Goal: Task Accomplishment & Management: Complete application form

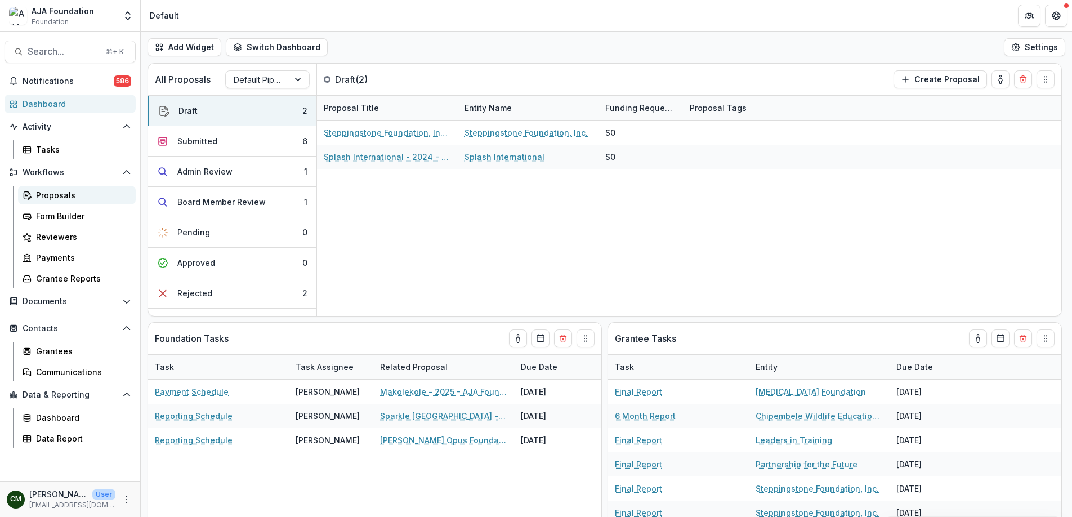
click at [55, 190] on div "Proposals" at bounding box center [81, 195] width 91 height 12
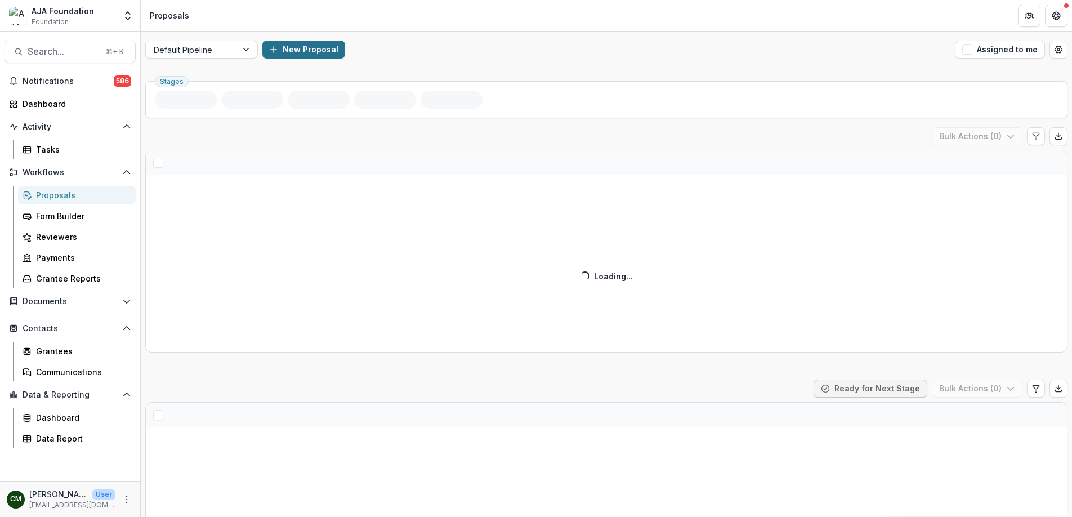
click at [306, 52] on button "New Proposal" at bounding box center [303, 50] width 83 height 18
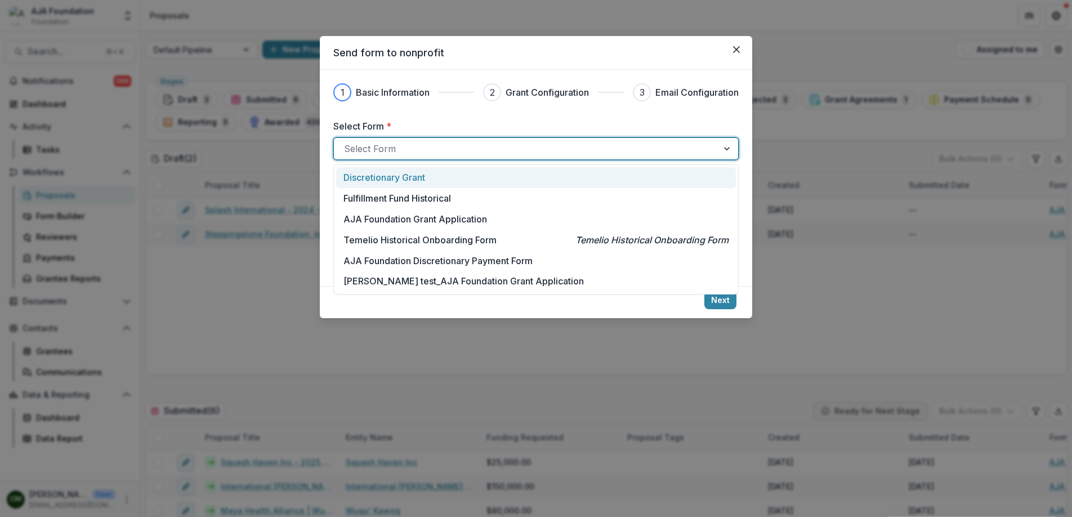
click at [691, 152] on div at bounding box center [526, 149] width 364 height 16
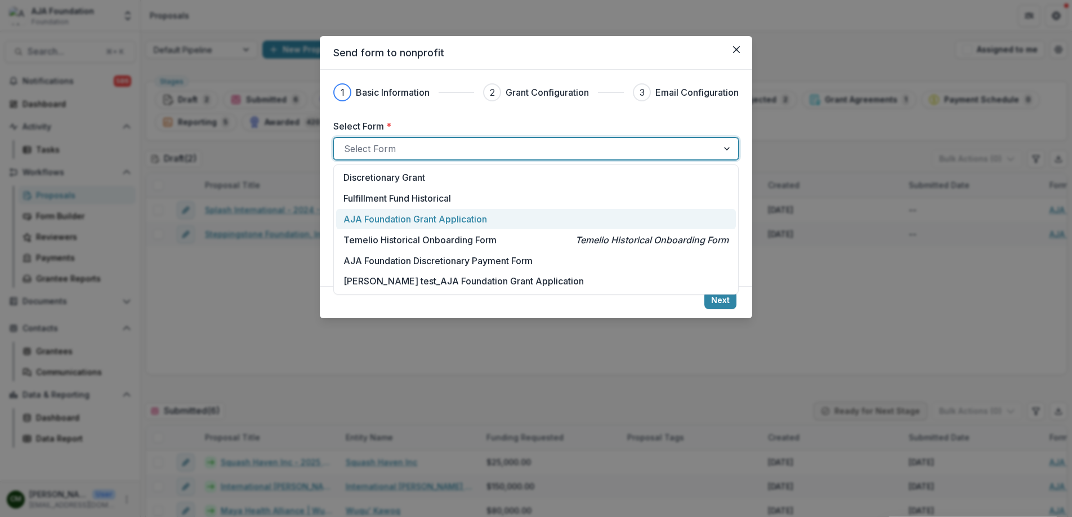
drag, startPoint x: 546, startPoint y: 216, endPoint x: 535, endPoint y: 216, distance: 11.3
click at [546, 216] on div "AJA Foundation Grant Application" at bounding box center [536, 219] width 385 height 14
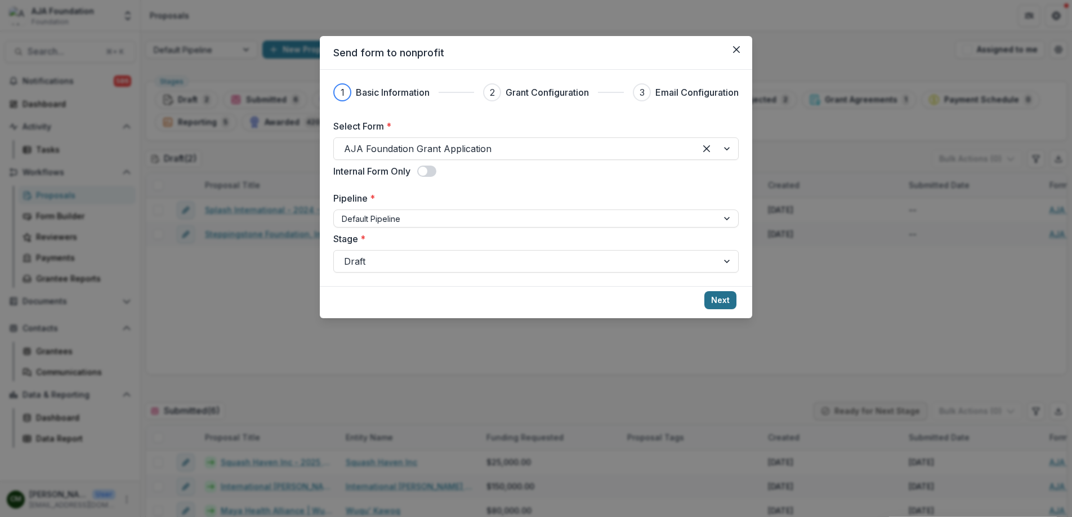
click at [716, 297] on button "Next" at bounding box center [721, 300] width 32 height 18
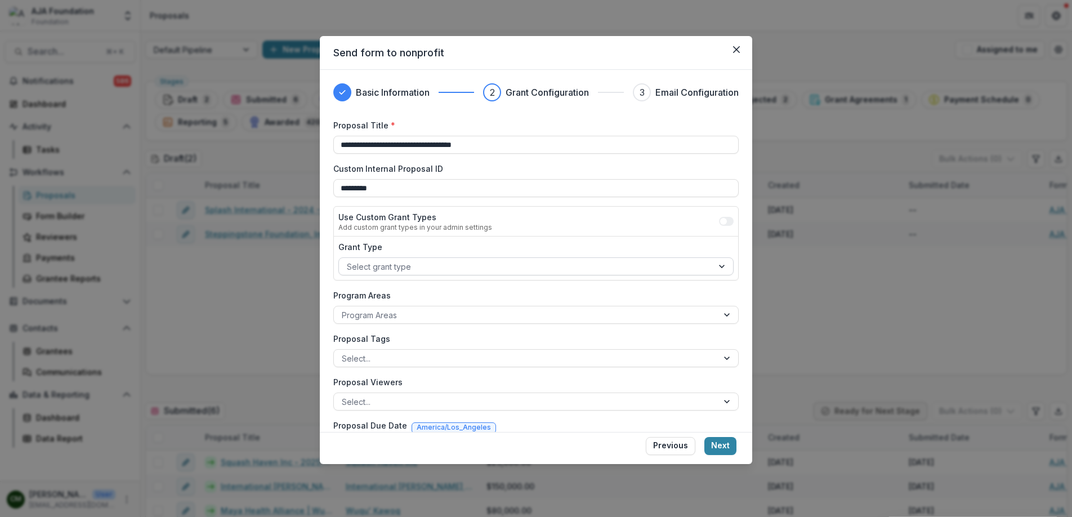
scroll to position [35, 0]
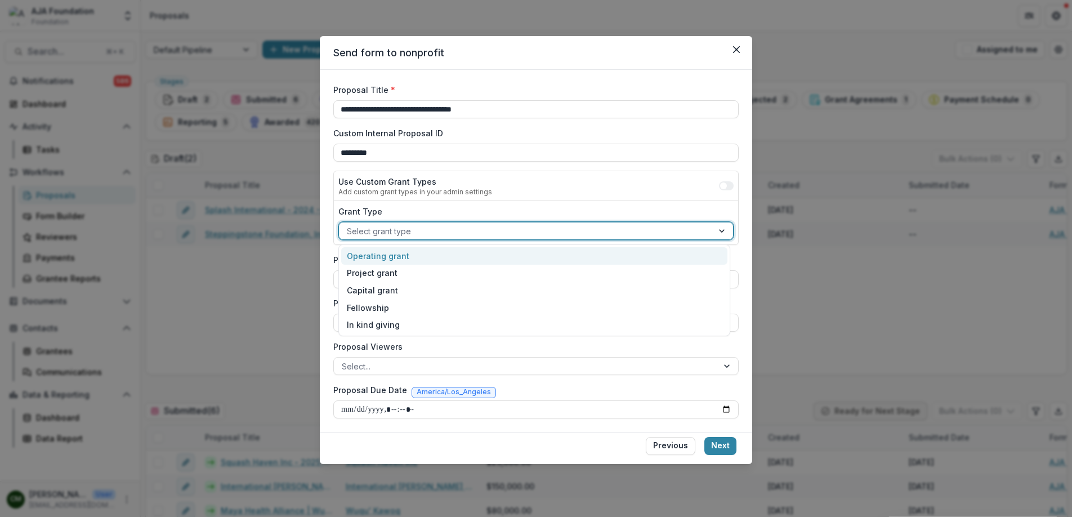
click at [713, 230] on div at bounding box center [723, 230] width 20 height 17
click at [510, 255] on div "Operating grant" at bounding box center [534, 255] width 386 height 17
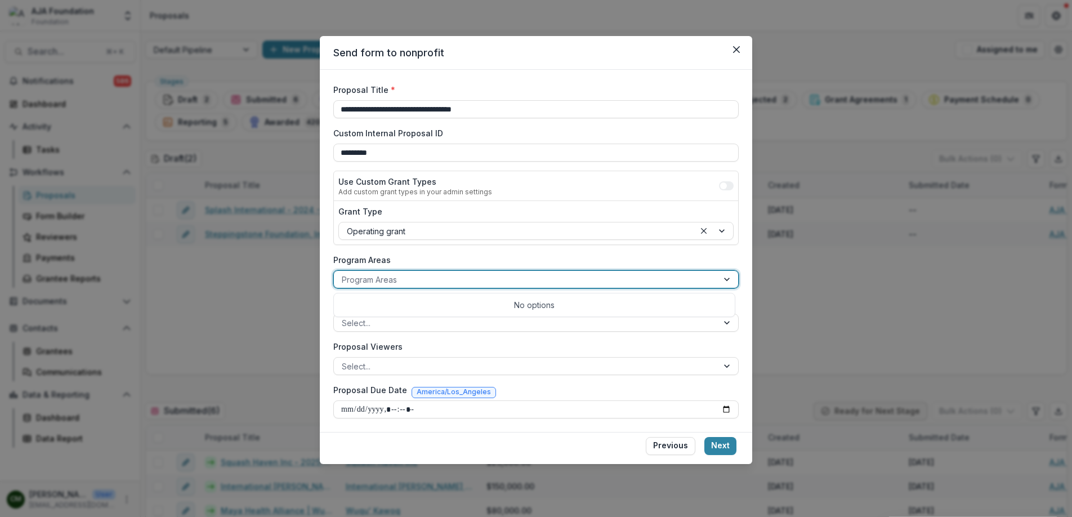
click at [513, 280] on div at bounding box center [526, 280] width 368 height 14
click at [718, 280] on div at bounding box center [728, 279] width 20 height 17
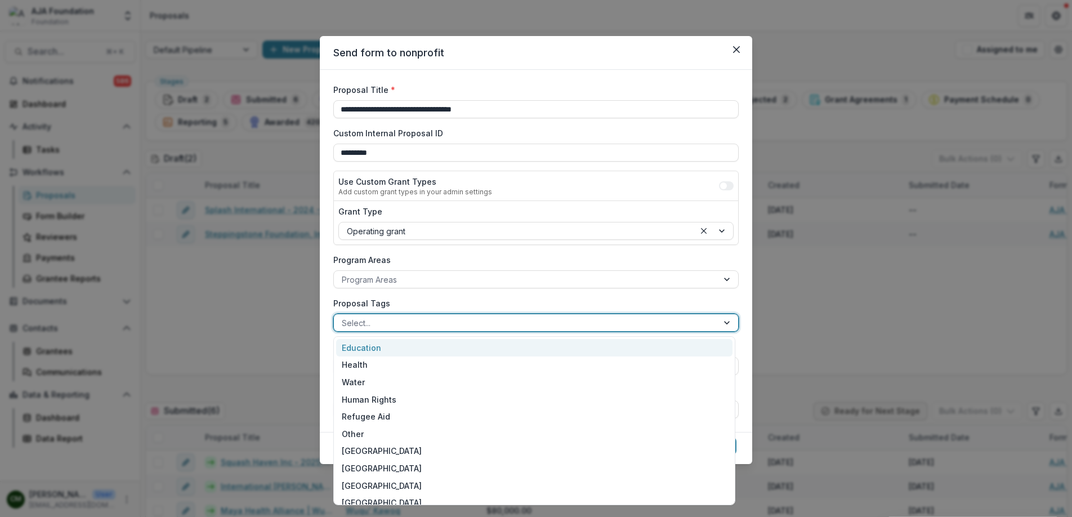
click at [693, 321] on div at bounding box center [526, 323] width 368 height 14
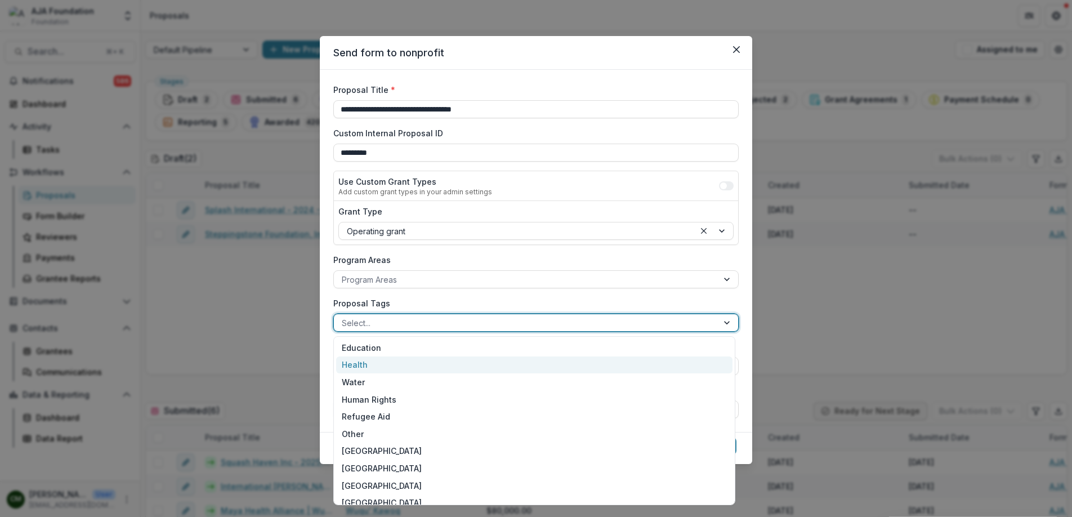
click at [378, 366] on div "Health" at bounding box center [534, 365] width 397 height 17
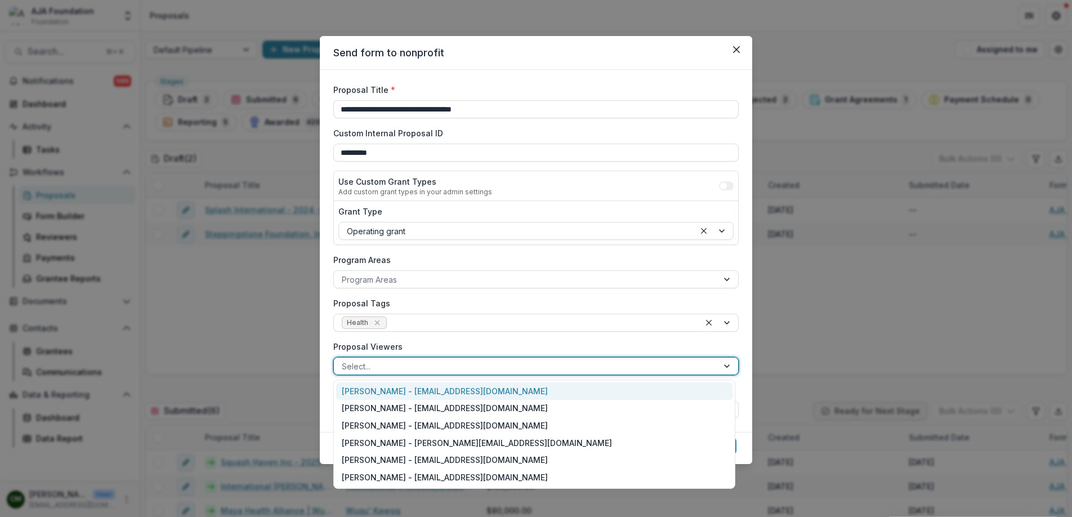
click at [702, 360] on div at bounding box center [526, 366] width 368 height 14
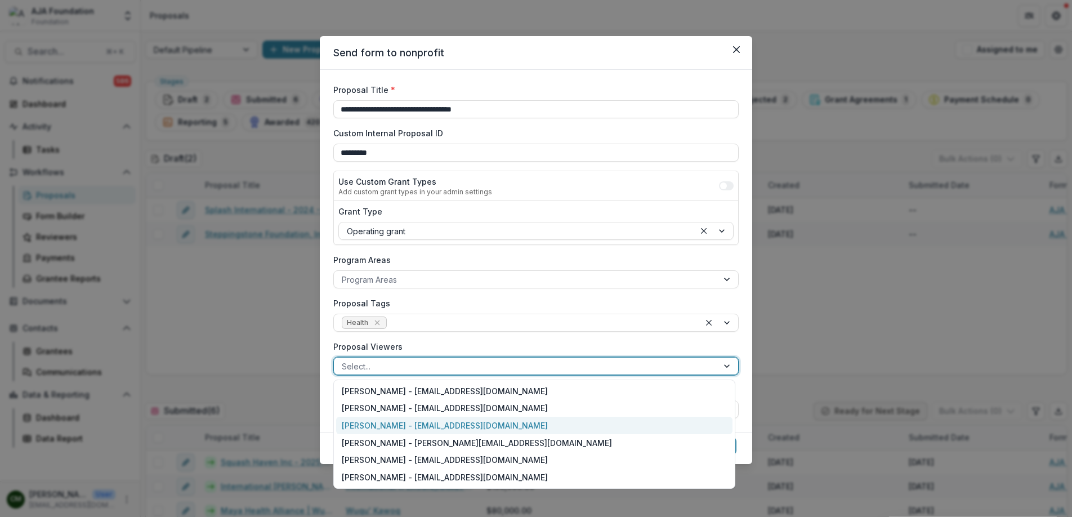
click at [525, 422] on div "[PERSON_NAME] - [EMAIL_ADDRESS][DOMAIN_NAME]" at bounding box center [534, 425] width 397 height 17
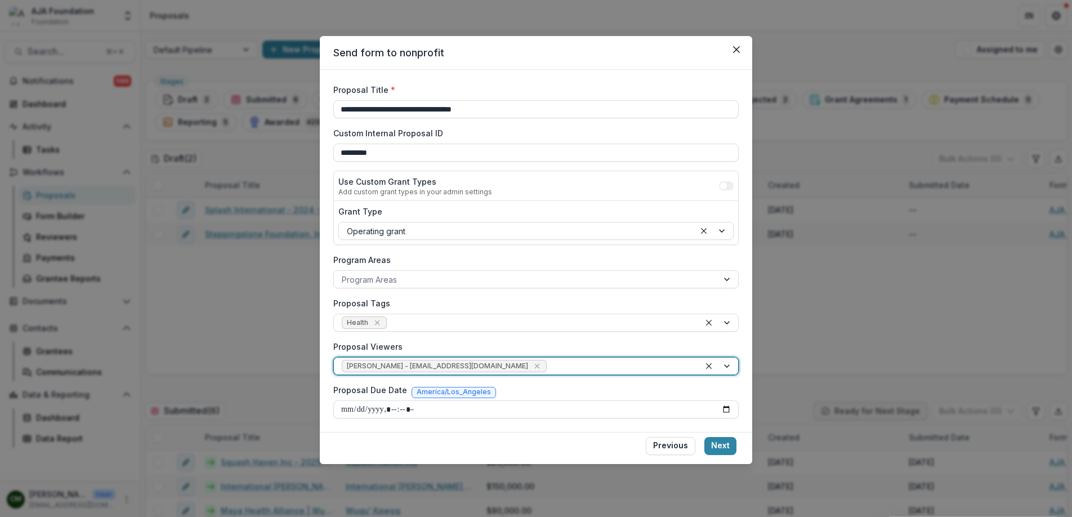
click at [630, 364] on div at bounding box center [620, 366] width 143 height 14
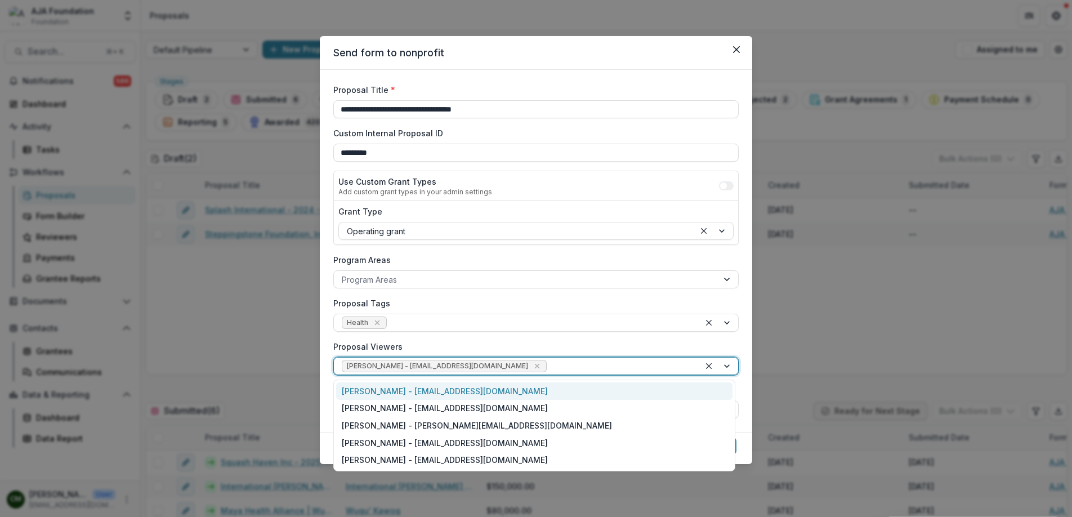
click at [476, 394] on div "[PERSON_NAME] - [EMAIL_ADDRESS][DOMAIN_NAME]" at bounding box center [534, 390] width 397 height 17
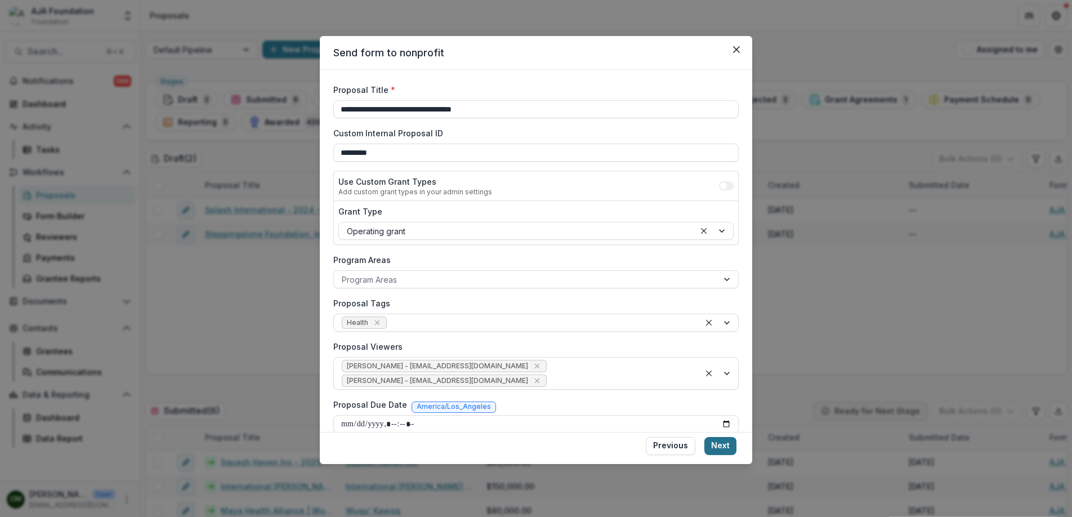
click at [725, 448] on button "Next" at bounding box center [721, 446] width 32 height 18
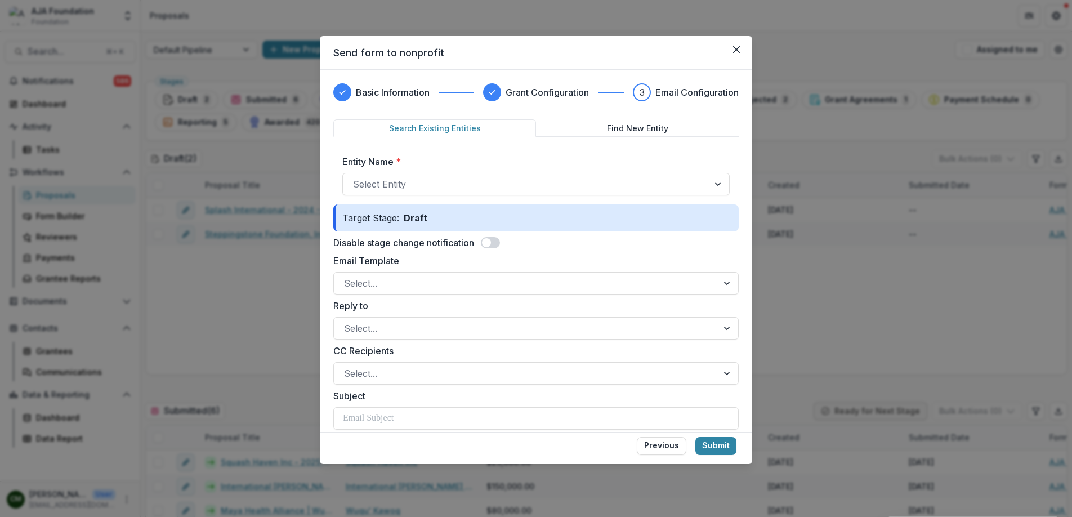
click at [591, 130] on button "Find New Entity" at bounding box center [637, 127] width 203 height 17
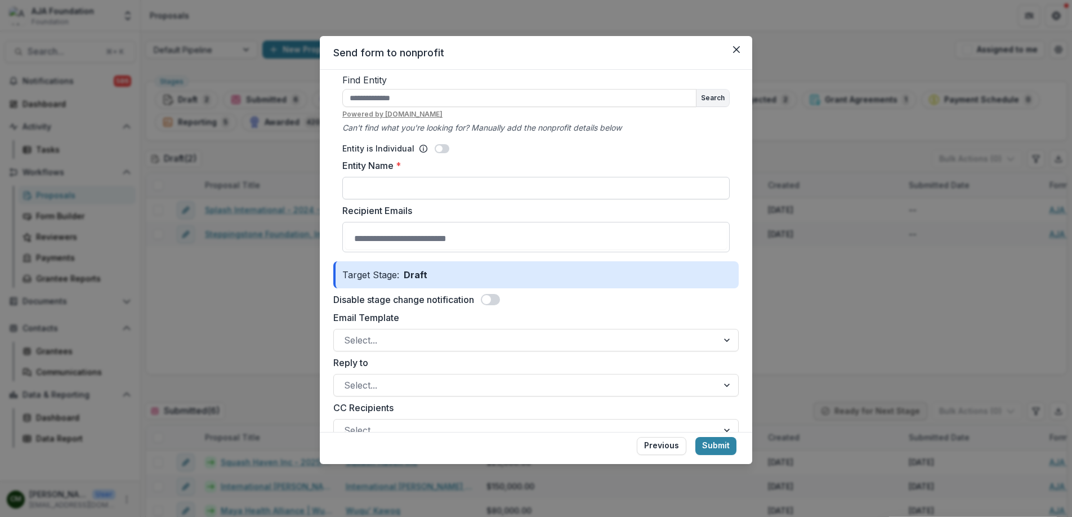
scroll to position [86, 0]
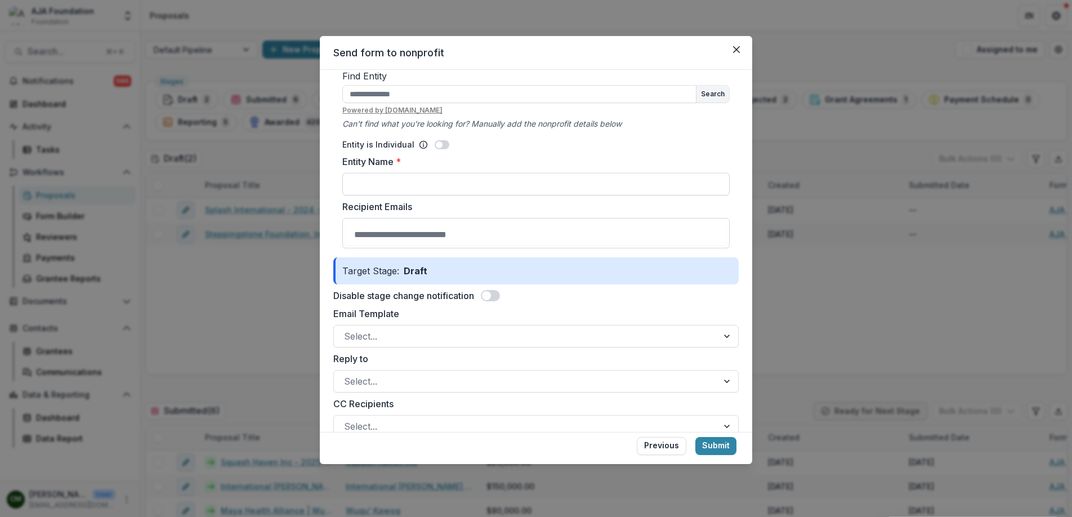
click at [404, 181] on input "Entity Name *" at bounding box center [535, 184] width 387 height 23
type input "**********"
click at [378, 227] on input "Recipient Emails" at bounding box center [536, 234] width 382 height 23
type input "**********"
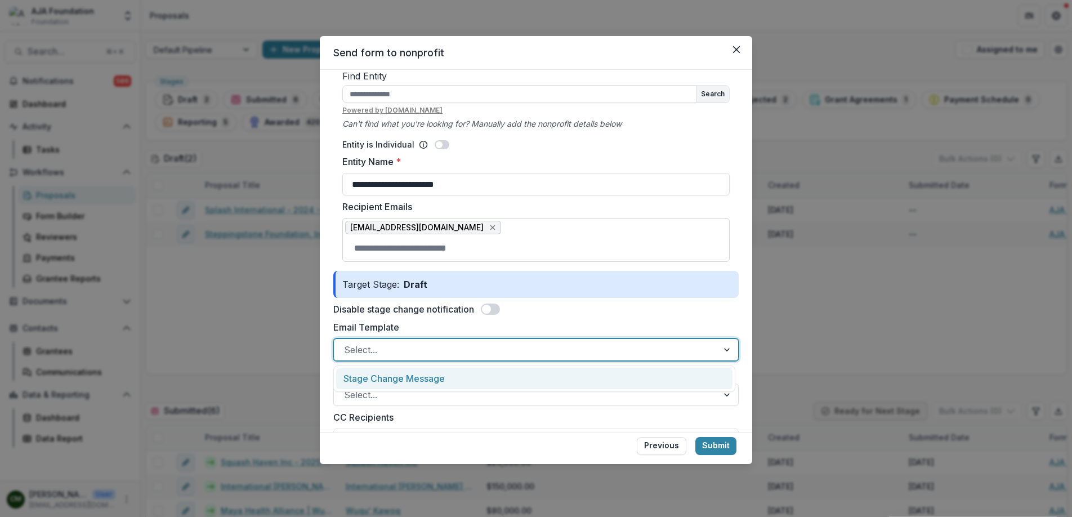
click at [476, 328] on div "Email Template , 1 of 1. 1 result available. Use Up and Down to choose options,…" at bounding box center [536, 340] width 406 height 41
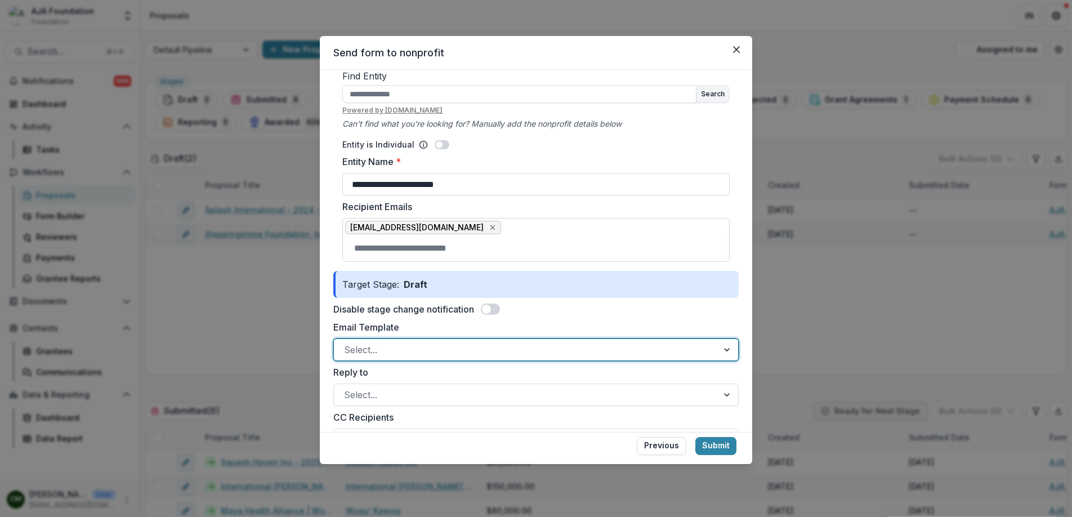
click at [722, 350] on div at bounding box center [728, 349] width 20 height 21
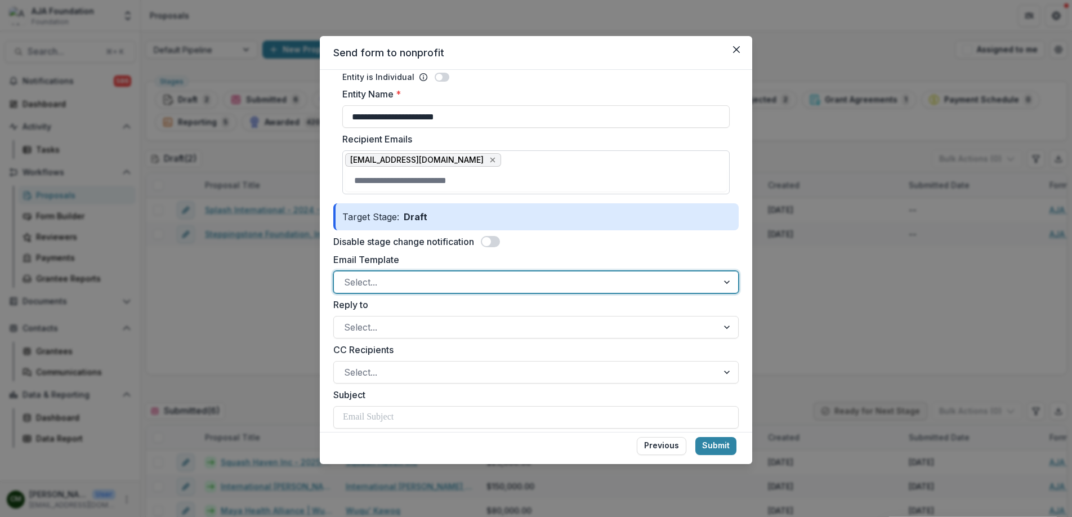
scroll to position [158, 0]
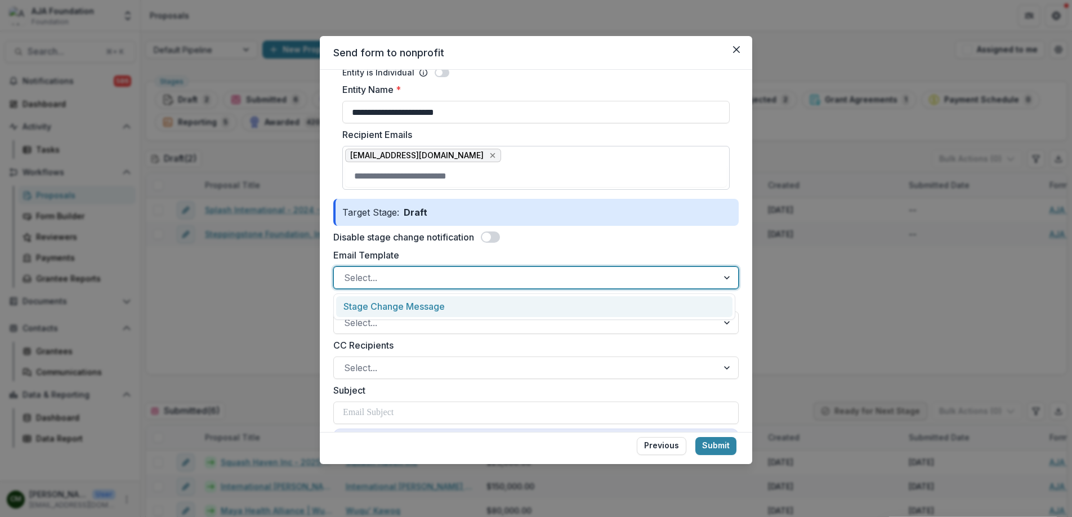
click at [725, 279] on div at bounding box center [728, 277] width 20 height 21
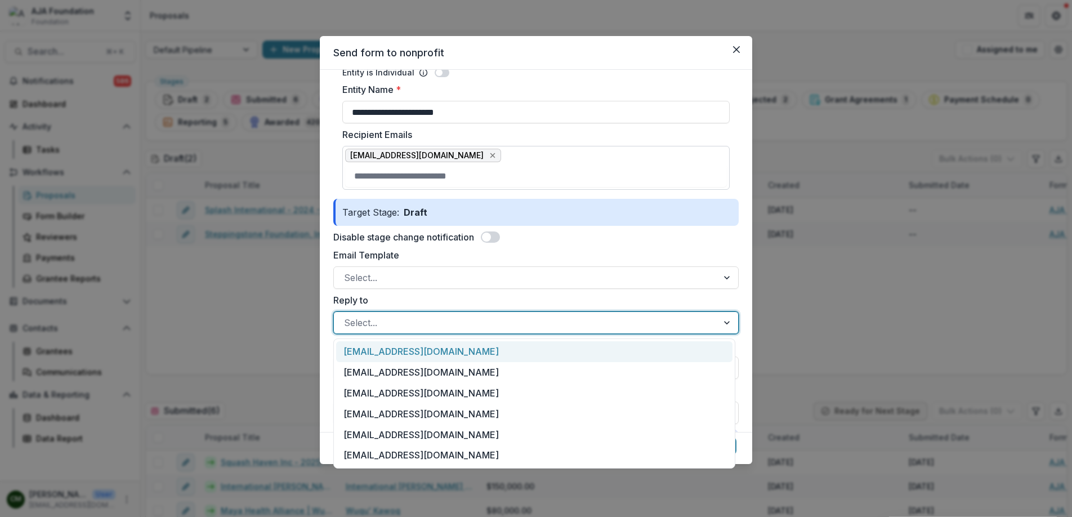
click at [718, 322] on div at bounding box center [728, 322] width 20 height 21
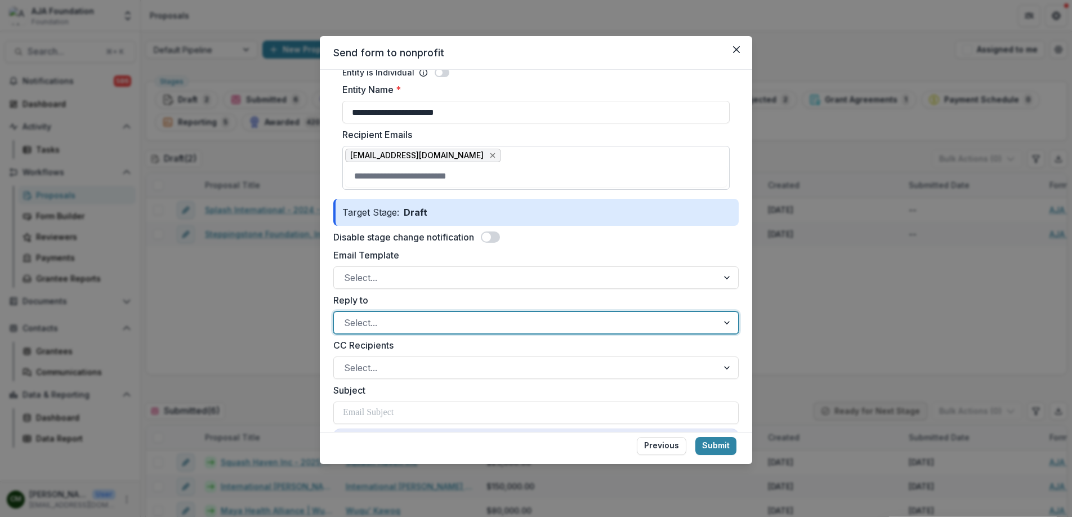
click at [718, 322] on div at bounding box center [728, 322] width 20 height 21
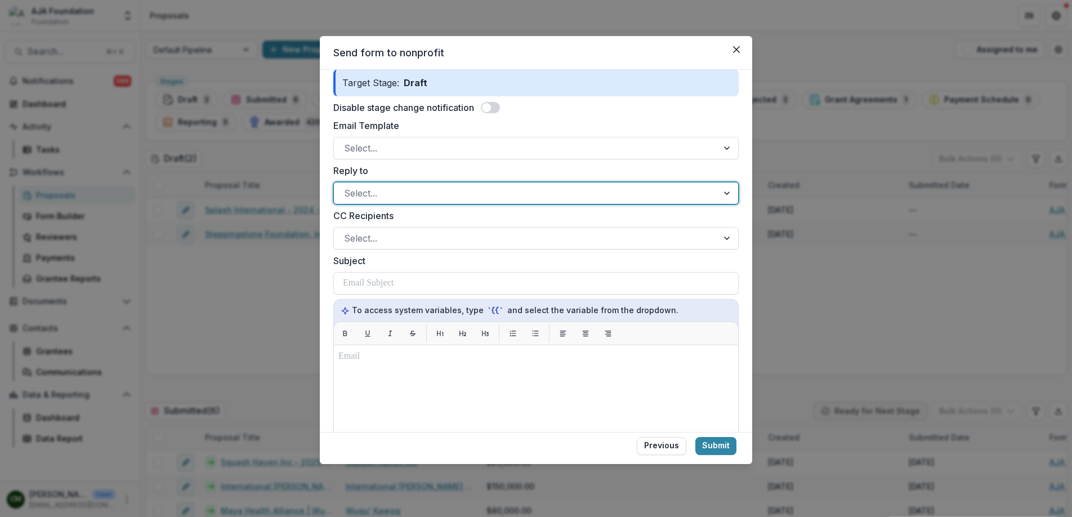
scroll to position [289, 0]
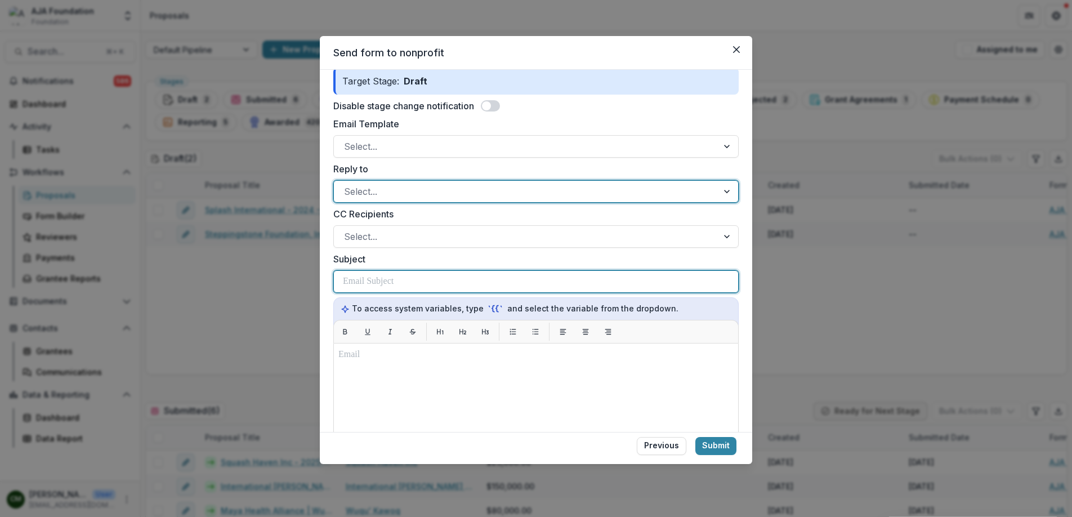
click at [420, 284] on div at bounding box center [536, 281] width 386 height 21
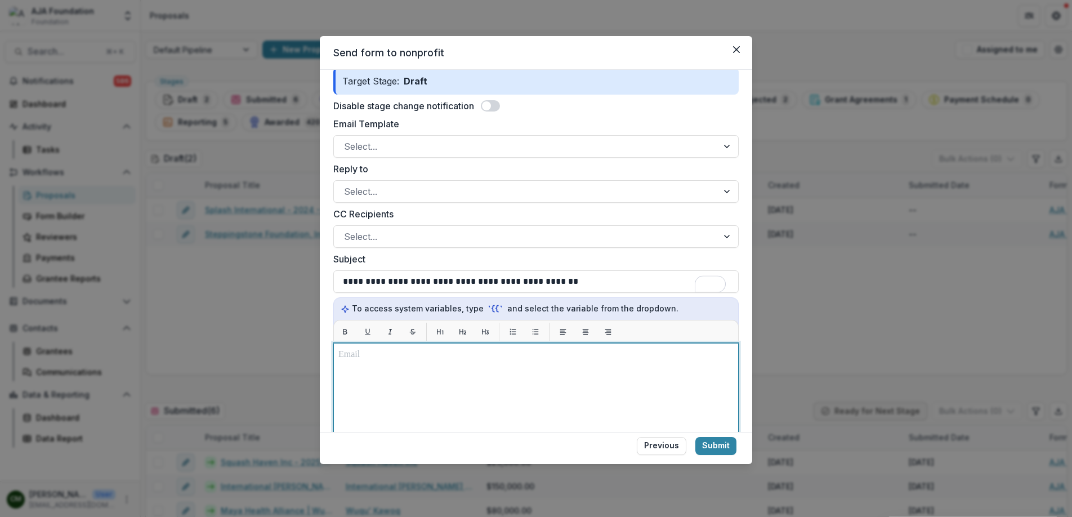
click at [370, 355] on p "To enrich screen reader interactions, please activate Accessibility in Grammarl…" at bounding box center [535, 355] width 395 height 14
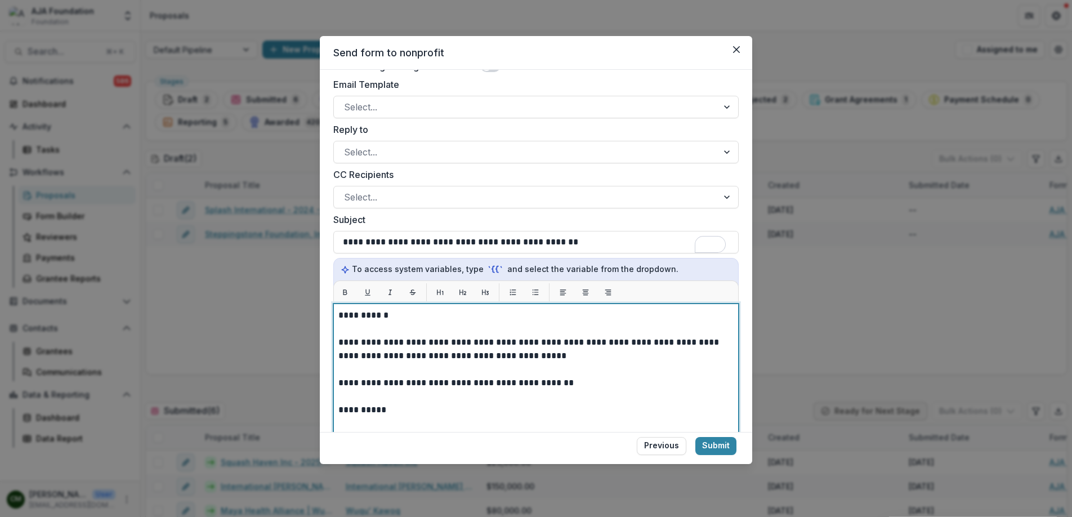
scroll to position [342, 0]
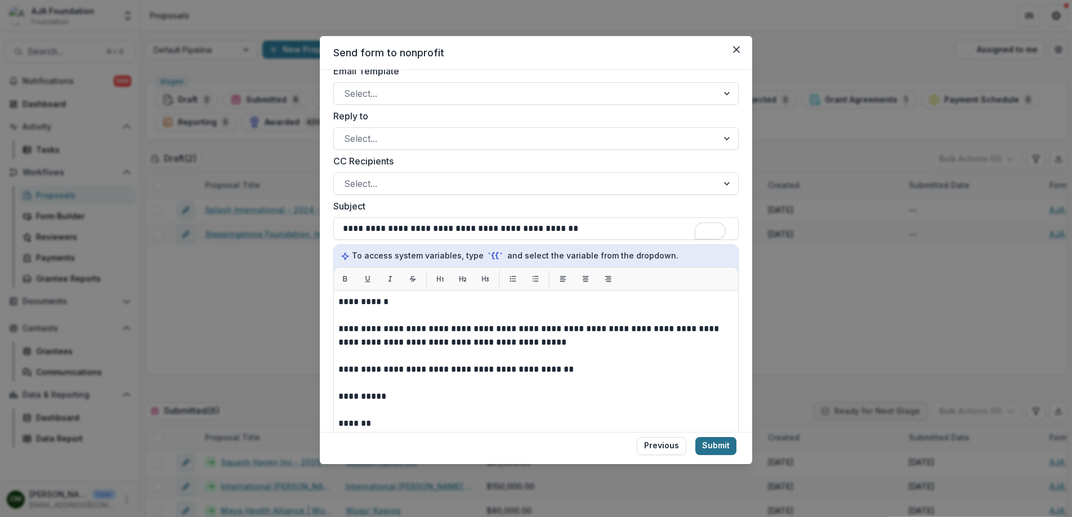
click at [726, 443] on button "Submit" at bounding box center [716, 446] width 41 height 18
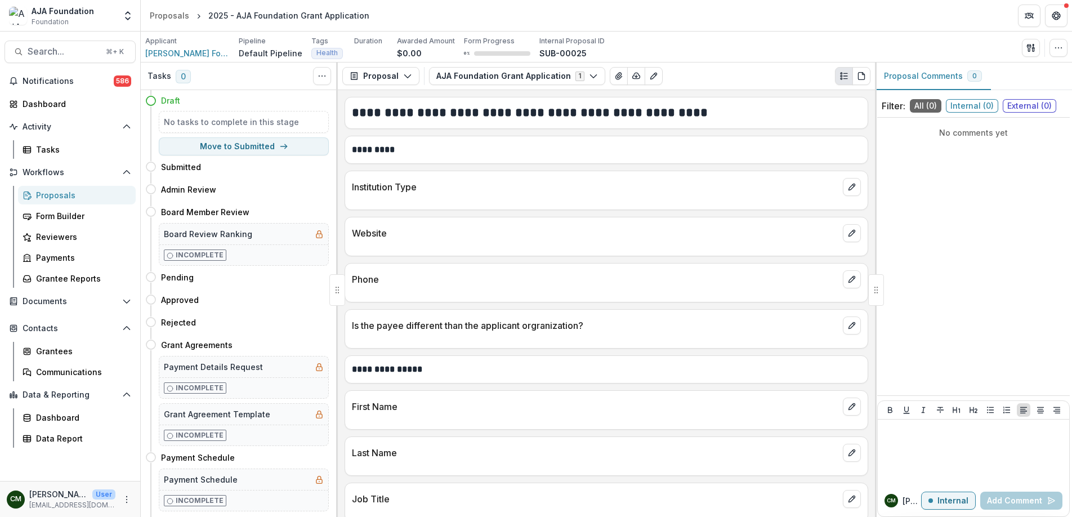
click at [42, 192] on div "Proposals" at bounding box center [81, 195] width 91 height 12
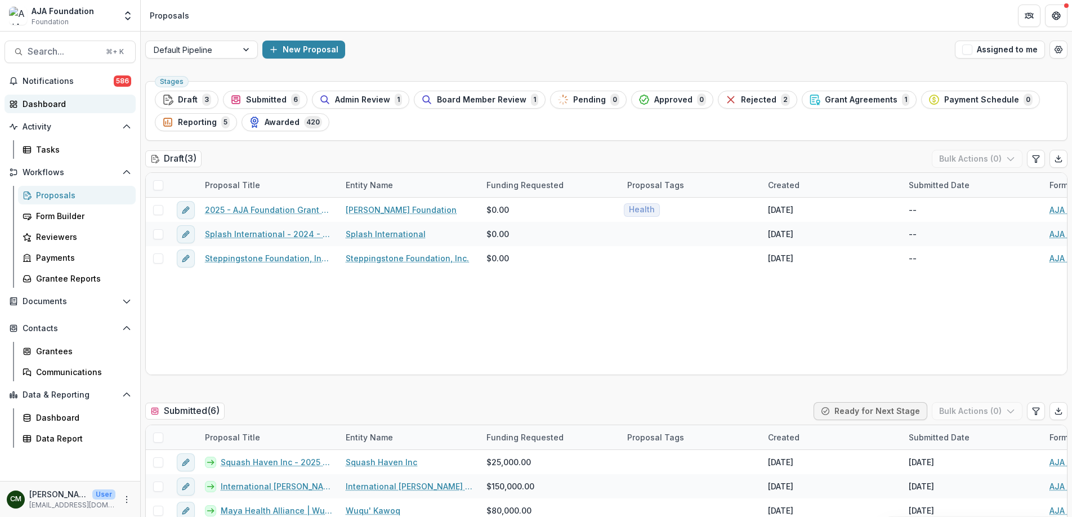
click at [47, 103] on div "Dashboard" at bounding box center [75, 104] width 104 height 12
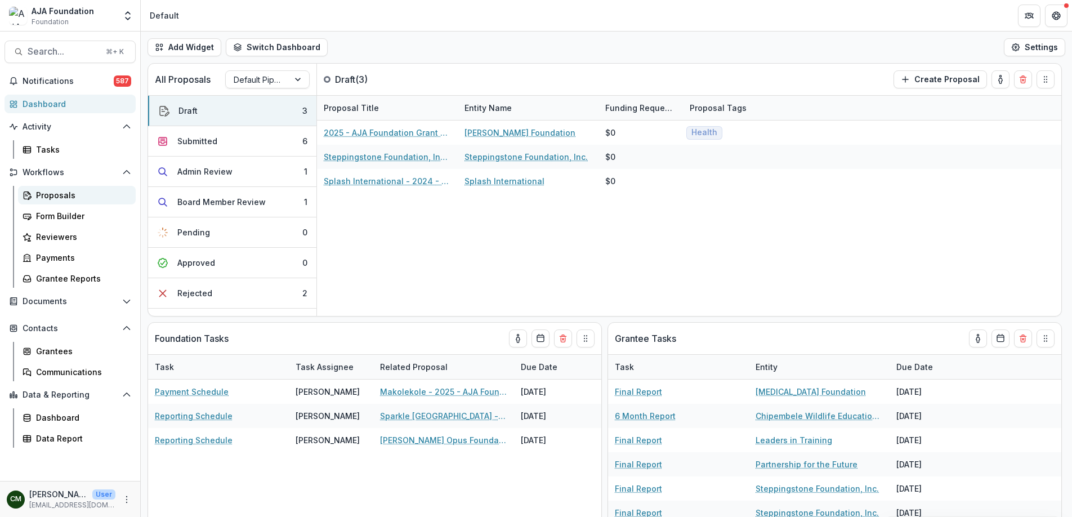
click at [59, 197] on div "Proposals" at bounding box center [81, 195] width 91 height 12
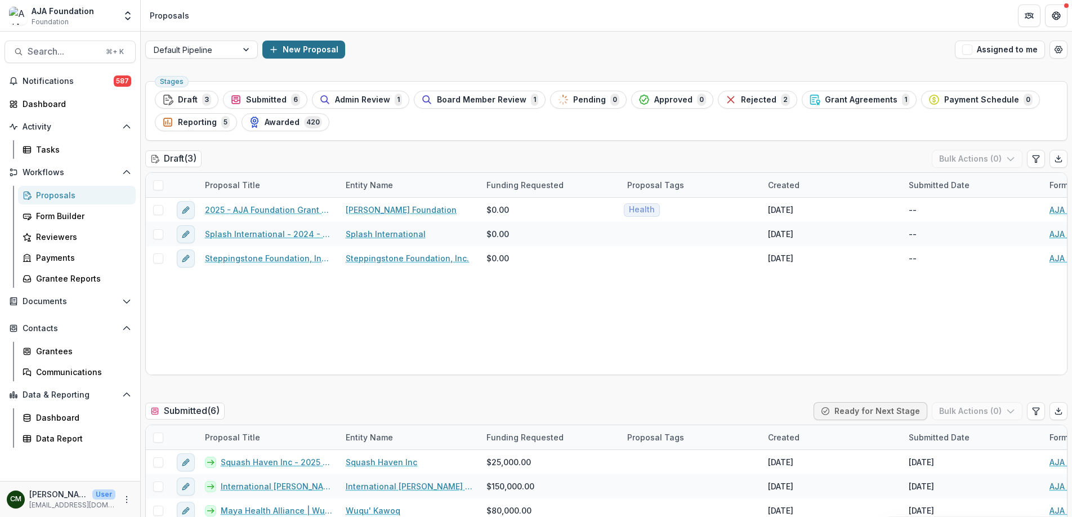
click at [310, 52] on button "New Proposal" at bounding box center [303, 50] width 83 height 18
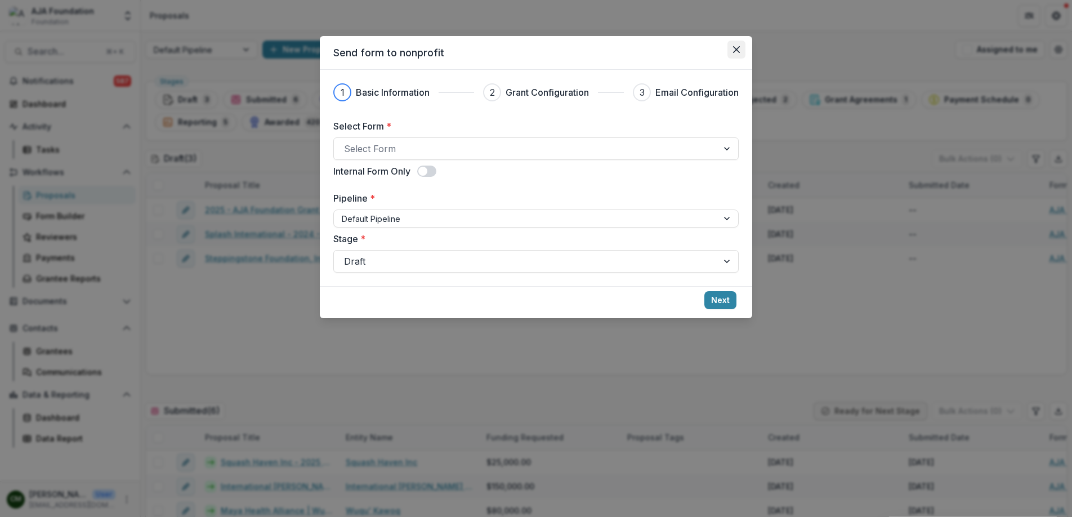
click at [740, 48] on button "Close" at bounding box center [737, 50] width 18 height 18
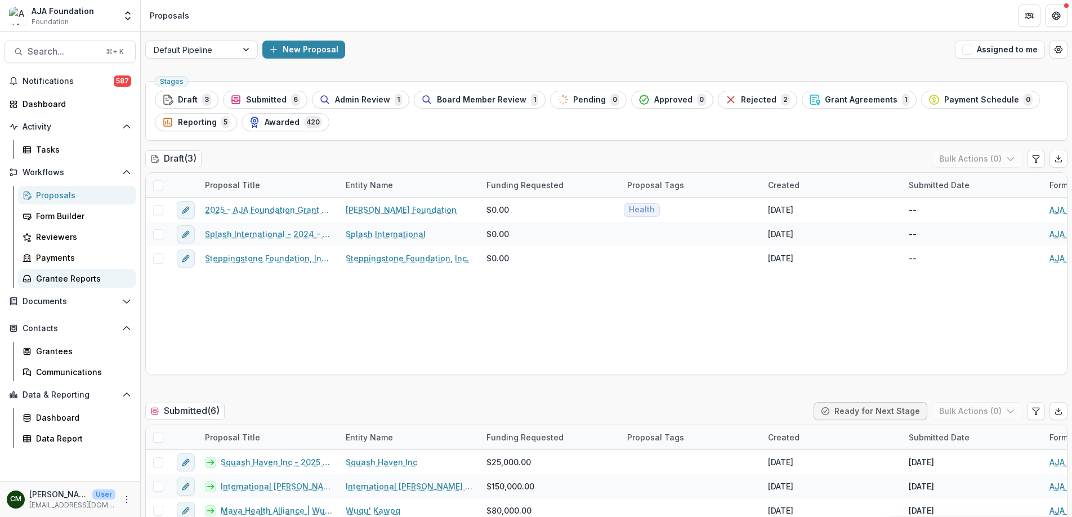
click at [54, 283] on div "Grantee Reports" at bounding box center [81, 279] width 91 height 12
